Goal: Information Seeking & Learning: Check status

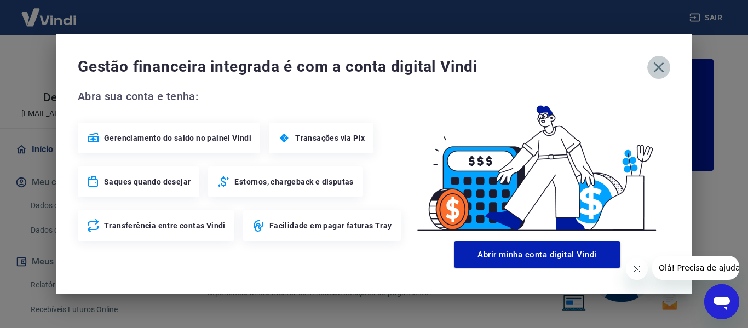
click at [657, 71] on icon "button" at bounding box center [659, 68] width 18 height 18
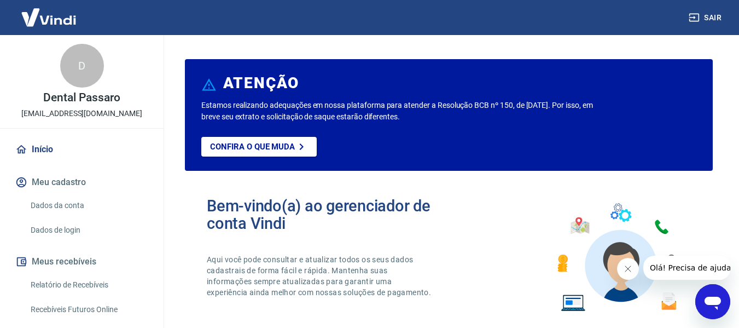
click at [502, 215] on div "Bem-vindo(a) ao gerenciador de conta Vindi Aqui você pode consultar e atualizar…" at bounding box center [449, 258] width 528 height 156
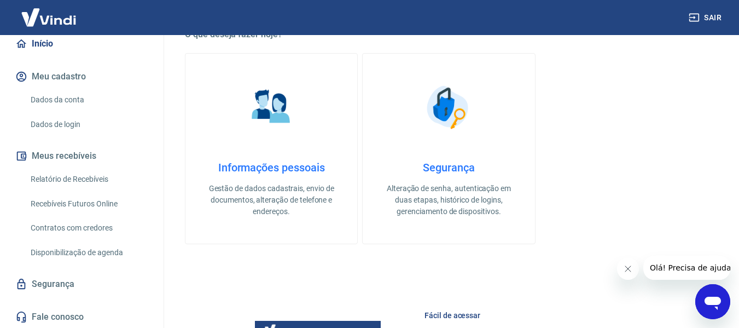
scroll to position [107, 0]
click at [81, 181] on link "Relatório de Recebíveis" at bounding box center [88, 178] width 124 height 22
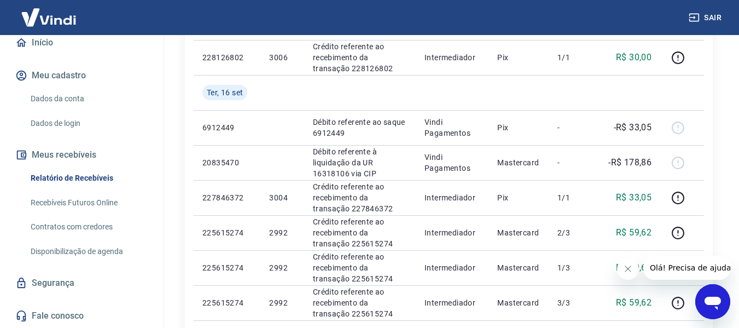
scroll to position [274, 0]
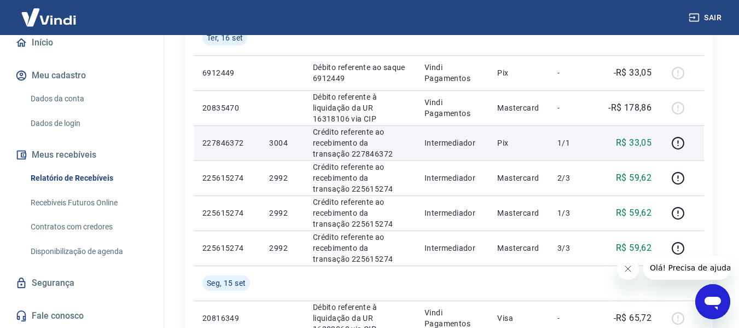
click at [519, 157] on td "Pix" at bounding box center [519, 142] width 60 height 35
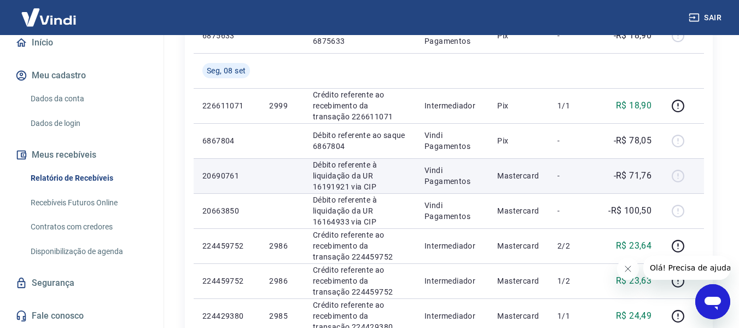
scroll to position [876, 0]
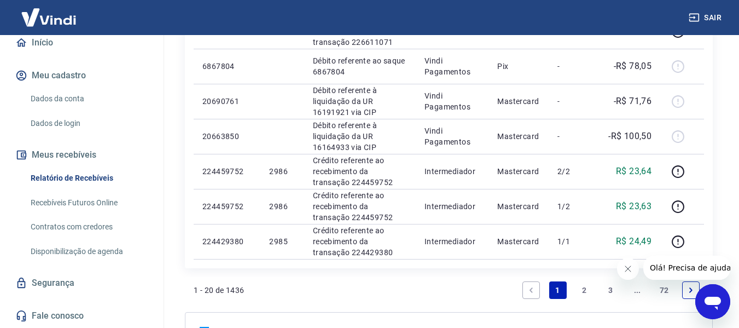
click at [586, 291] on link "2" at bounding box center [585, 290] width 18 height 18
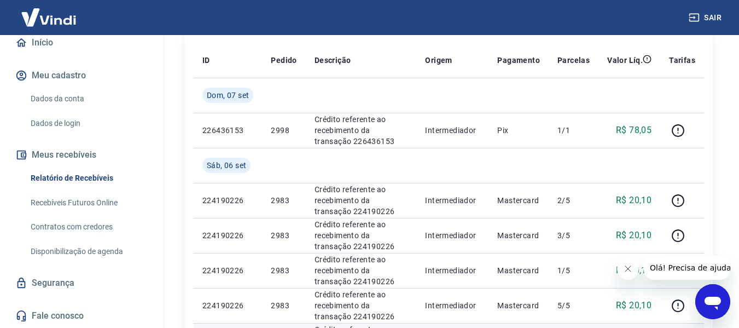
scroll to position [219, 0]
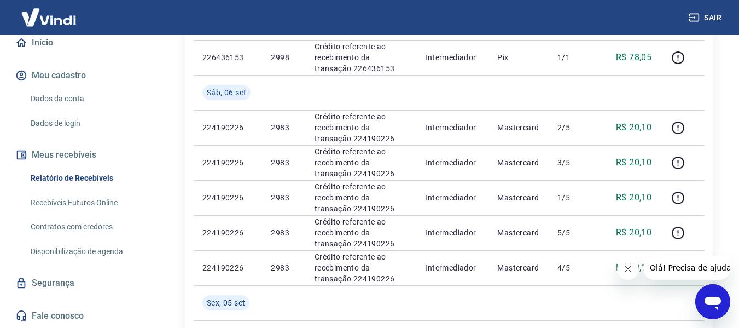
click at [628, 274] on button "Fechar mensagem da empresa" at bounding box center [628, 269] width 22 height 22
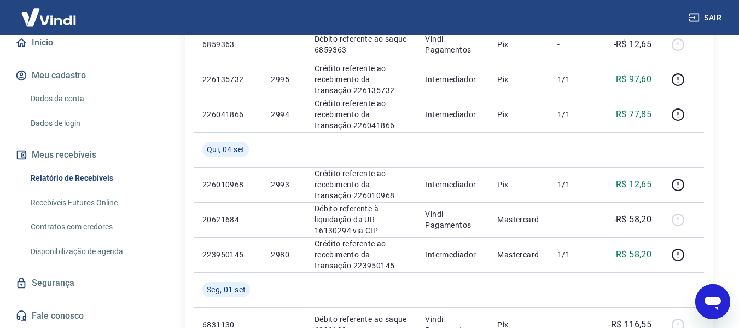
scroll to position [0, 0]
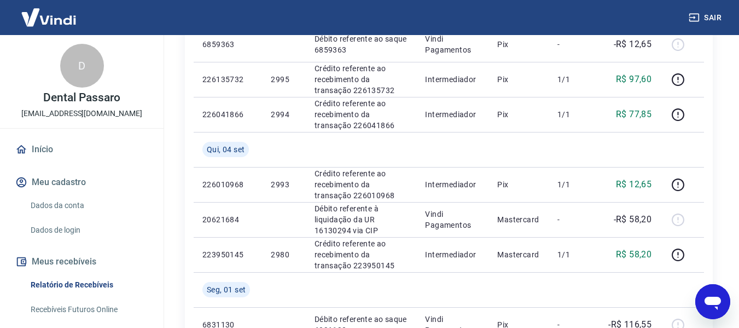
click at [49, 146] on link "Início" at bounding box center [81, 149] width 137 height 24
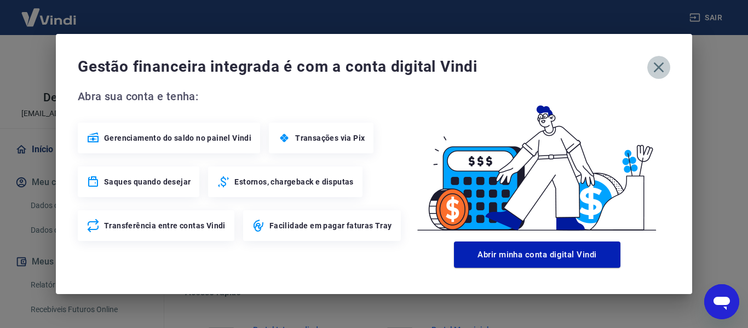
click at [656, 66] on icon "button" at bounding box center [659, 68] width 18 height 18
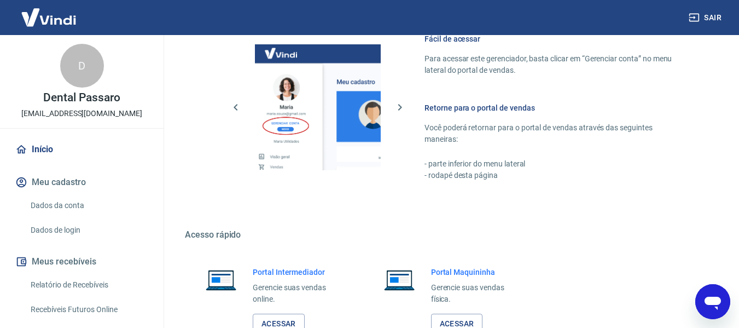
scroll to position [684, 0]
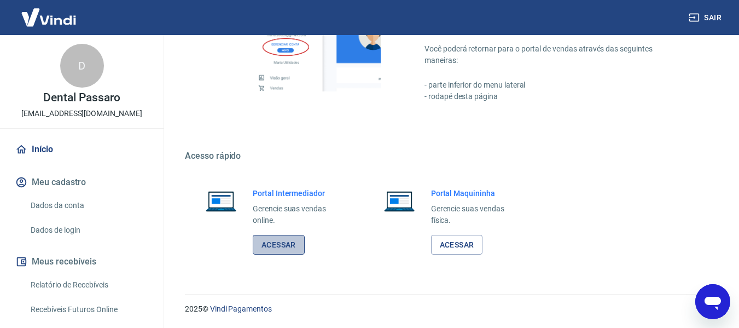
click at [270, 248] on link "Acessar" at bounding box center [279, 245] width 52 height 20
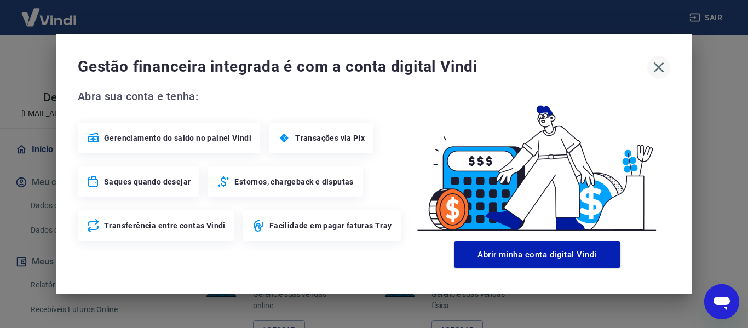
click at [657, 67] on icon "button" at bounding box center [659, 68] width 18 height 18
